Goal: Navigation & Orientation: Find specific page/section

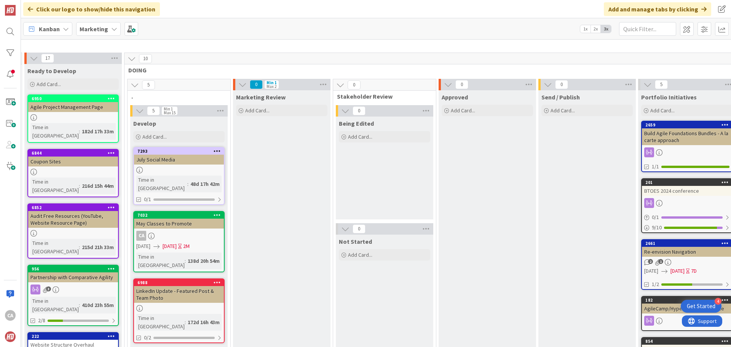
scroll to position [0, 1229]
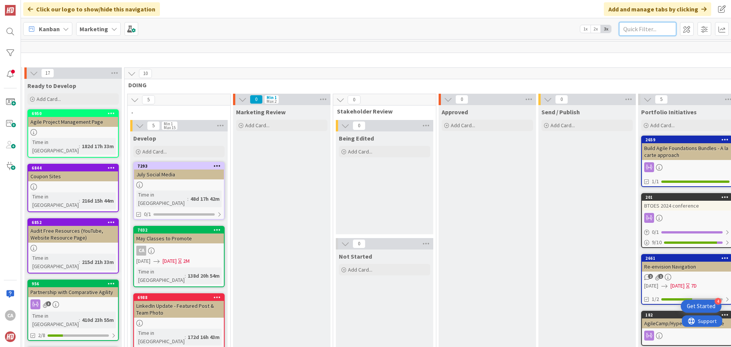
click at [647, 31] on input "text" at bounding box center [647, 29] width 57 height 14
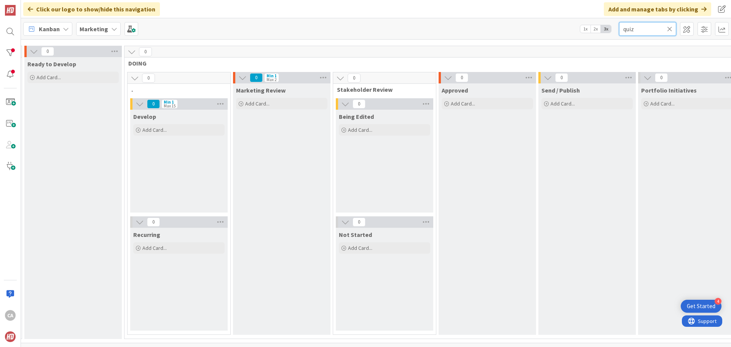
scroll to position [27, 1289]
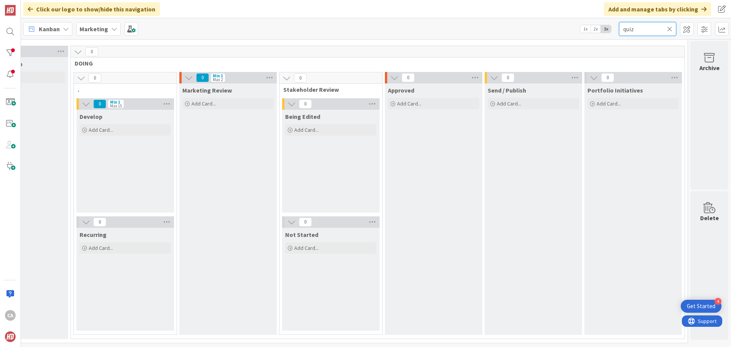
type input "quiz"
click at [668, 29] on icon at bounding box center [669, 28] width 5 height 7
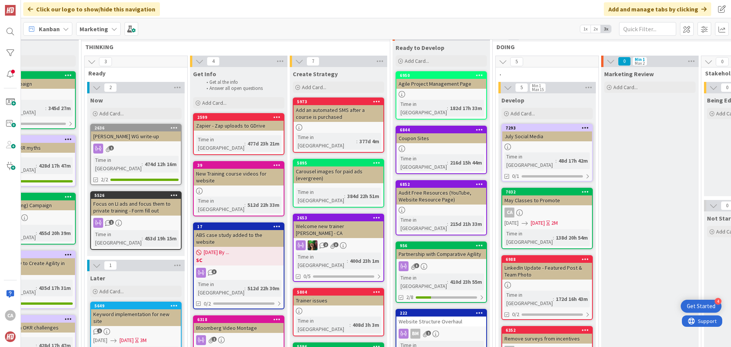
scroll to position [76, 861]
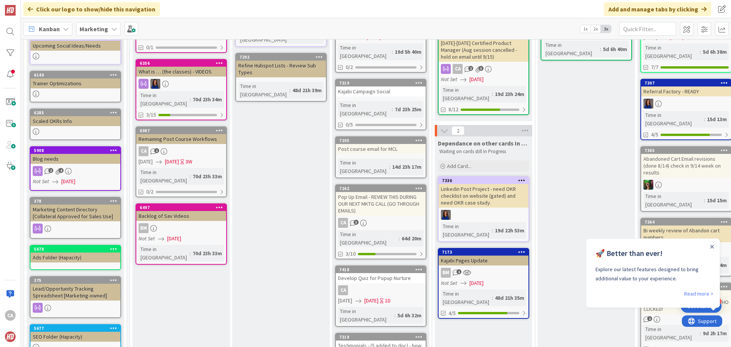
scroll to position [152, 0]
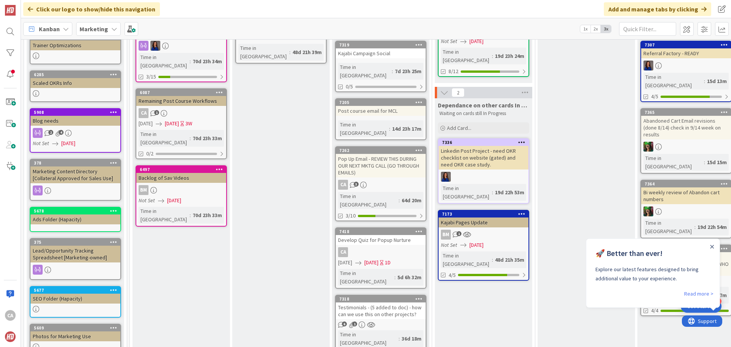
click at [386, 235] on div "Develop Quiz for Popup Nurture" at bounding box center [381, 240] width 90 height 10
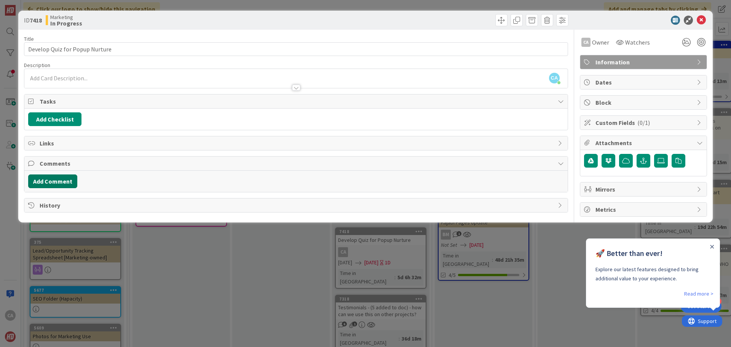
click at [56, 178] on button "Add Comment" at bounding box center [52, 181] width 49 height 14
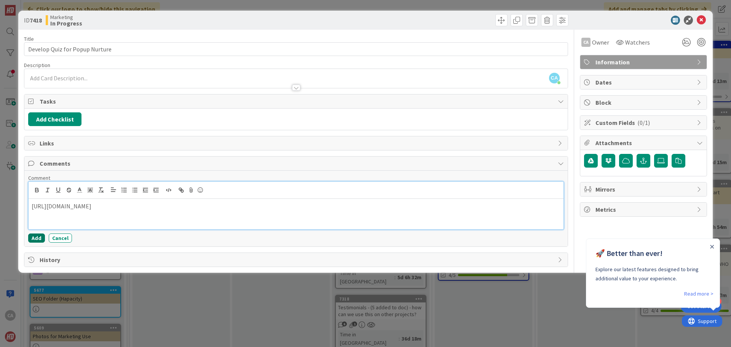
click at [36, 238] on button "Add" at bounding box center [36, 237] width 17 height 9
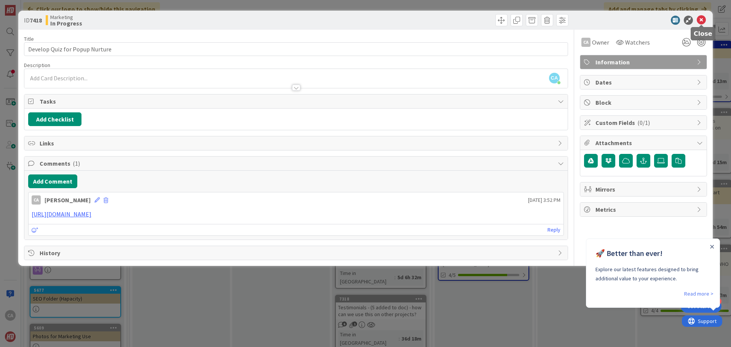
click at [702, 23] on icon at bounding box center [700, 20] width 9 height 9
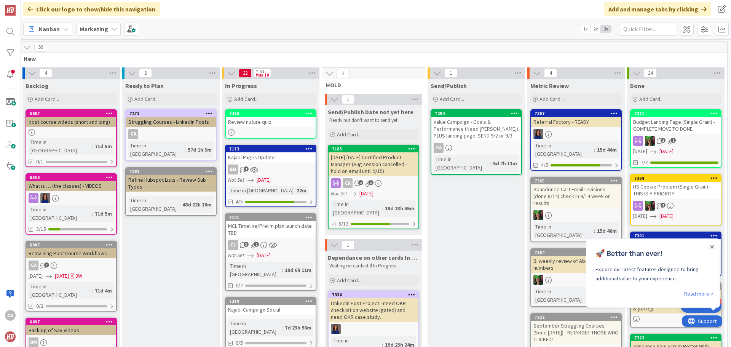
scroll to position [0, 109]
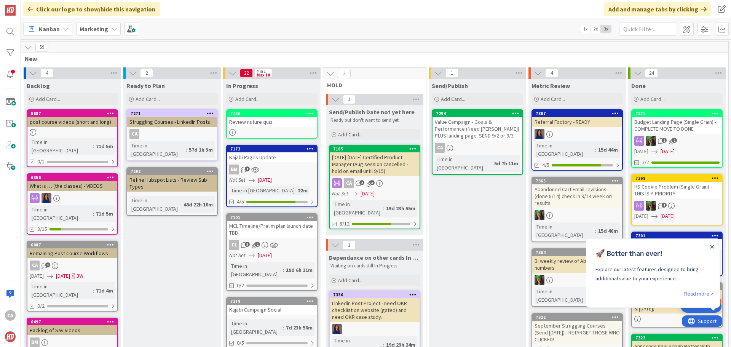
click at [712, 247] on icon "Close Announcement" at bounding box center [711, 246] width 3 height 3
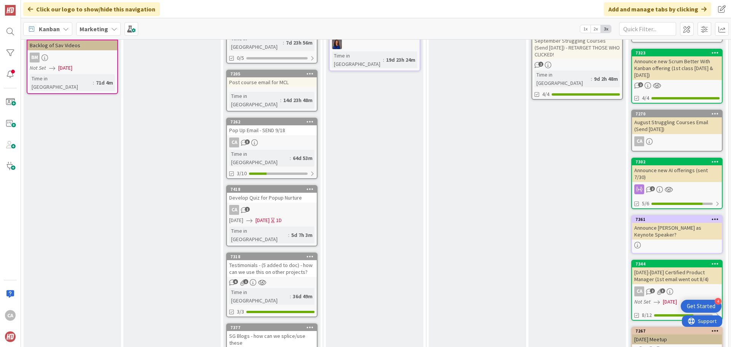
scroll to position [304, 109]
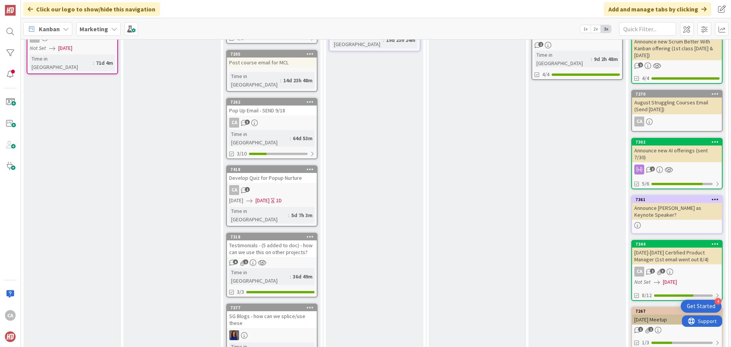
click at [279, 240] on div "Testimonials - (5 added to doc) - how can we use this on other projects?" at bounding box center [272, 248] width 90 height 17
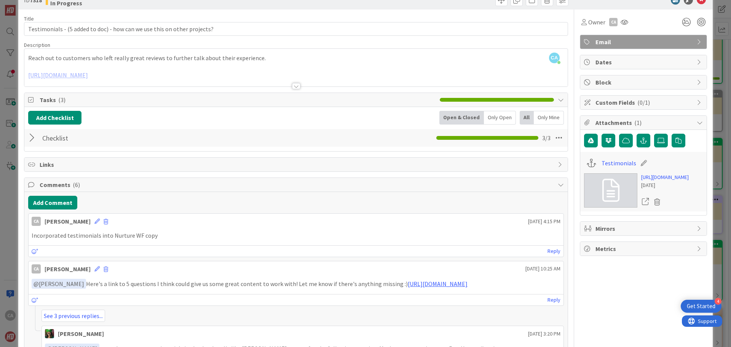
scroll to position [38, 0]
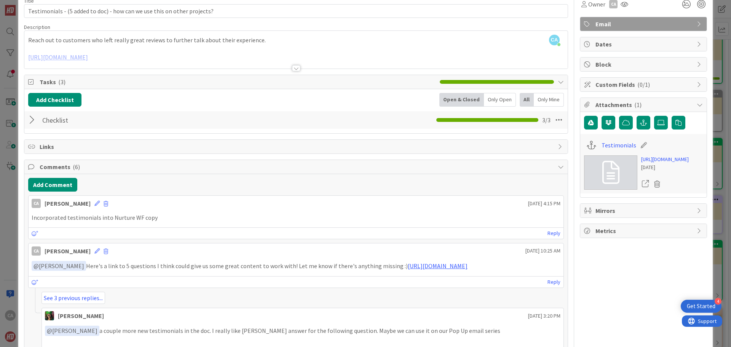
drag, startPoint x: 323, startPoint y: 274, endPoint x: 28, endPoint y: 278, distance: 295.7
click at [28, 278] on div "CA Christin Anson August 05 2025 10:25 AM ﻿ @ Sherian Lutton ﻿ Here's a link to…" at bounding box center [295, 265] width 535 height 45
copy link "https://docs.google.com/document/d/11Sc2FWxa6smkPkLm9yKxMP8b6-PeFxI4QyvZY8FC5jU…"
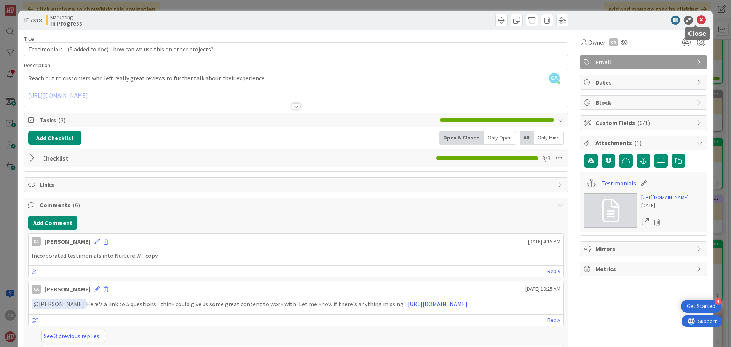
click at [697, 21] on icon at bounding box center [700, 20] width 9 height 9
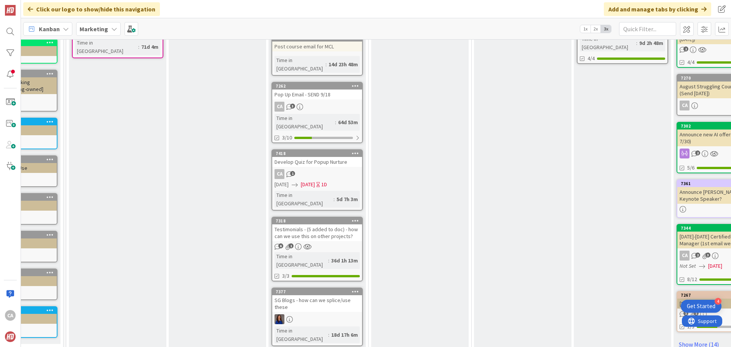
scroll to position [342, 64]
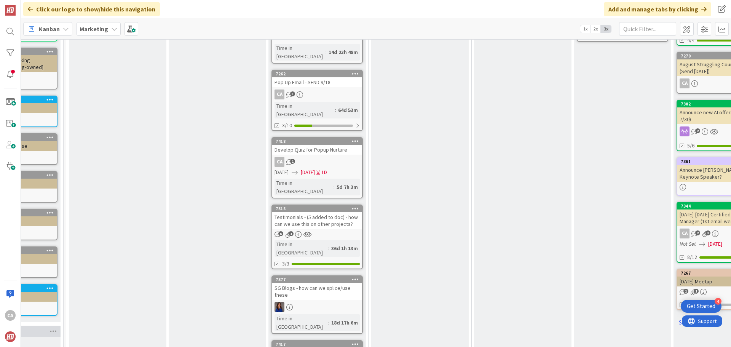
click at [337, 145] on div "Develop Quiz for Popup Nurture" at bounding box center [317, 150] width 90 height 10
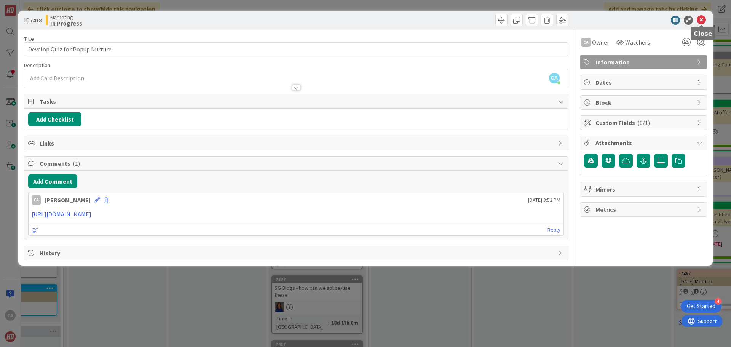
click at [701, 21] on icon at bounding box center [700, 20] width 9 height 9
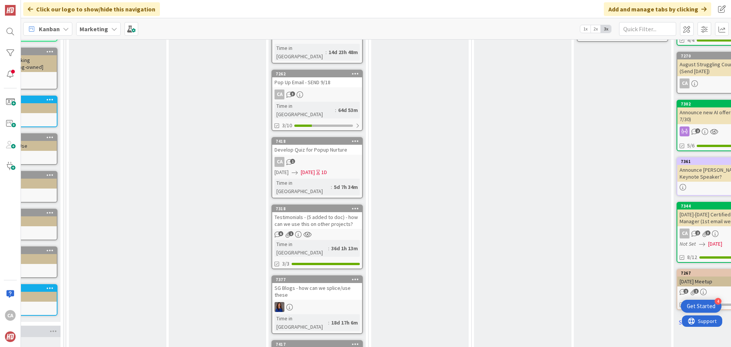
click at [342, 77] on div "Pop Up Email - SEND 9/18" at bounding box center [317, 82] width 90 height 10
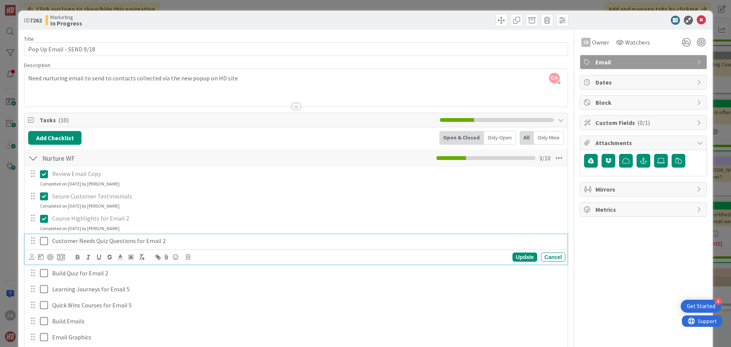
click at [44, 243] on icon at bounding box center [44, 240] width 8 height 9
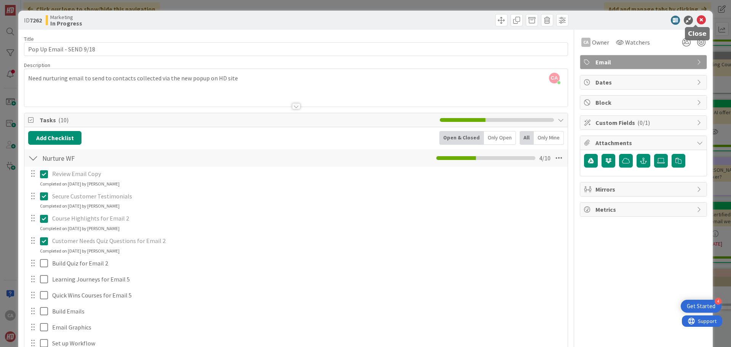
click at [696, 21] on icon at bounding box center [700, 20] width 9 height 9
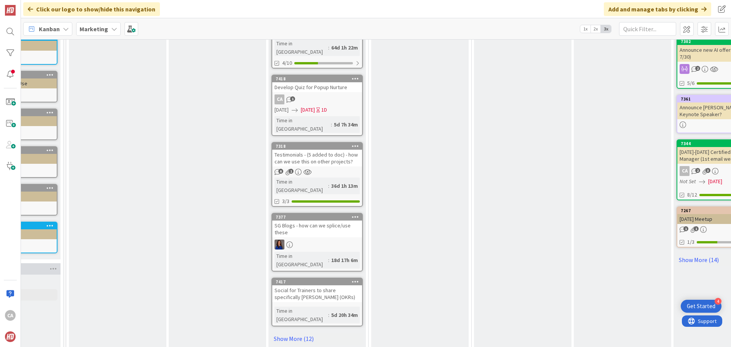
scroll to position [419, 64]
